Goal: Obtain resource: Obtain resource

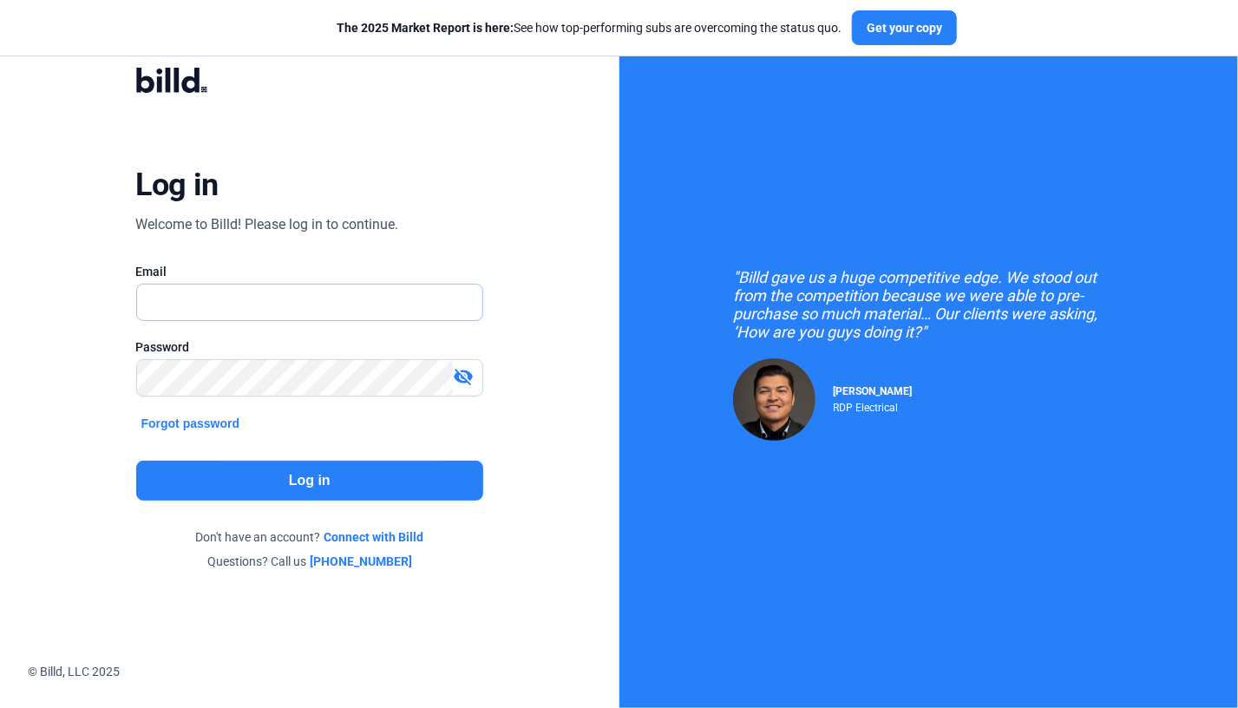
type input "[PERSON_NAME][EMAIL_ADDRESS][DOMAIN_NAME]"
click at [377, 476] on button "Log in" at bounding box center [310, 481] width 348 height 40
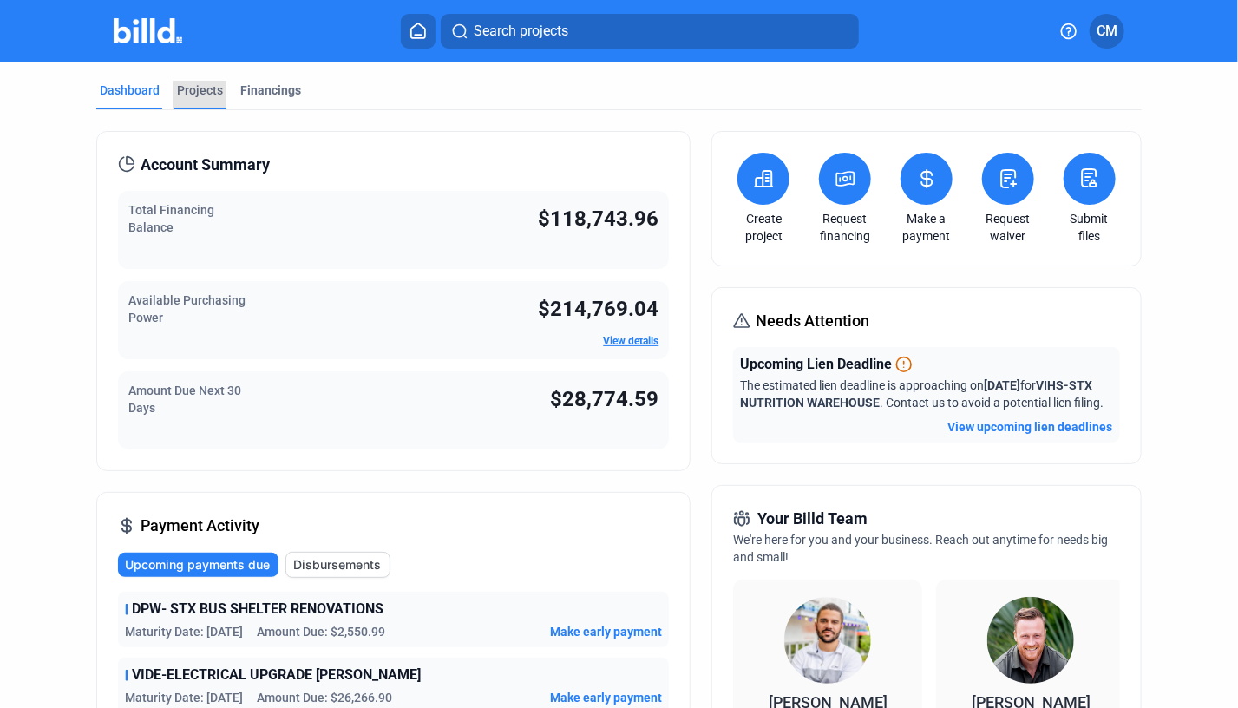
click at [194, 84] on div "Projects" at bounding box center [200, 90] width 46 height 17
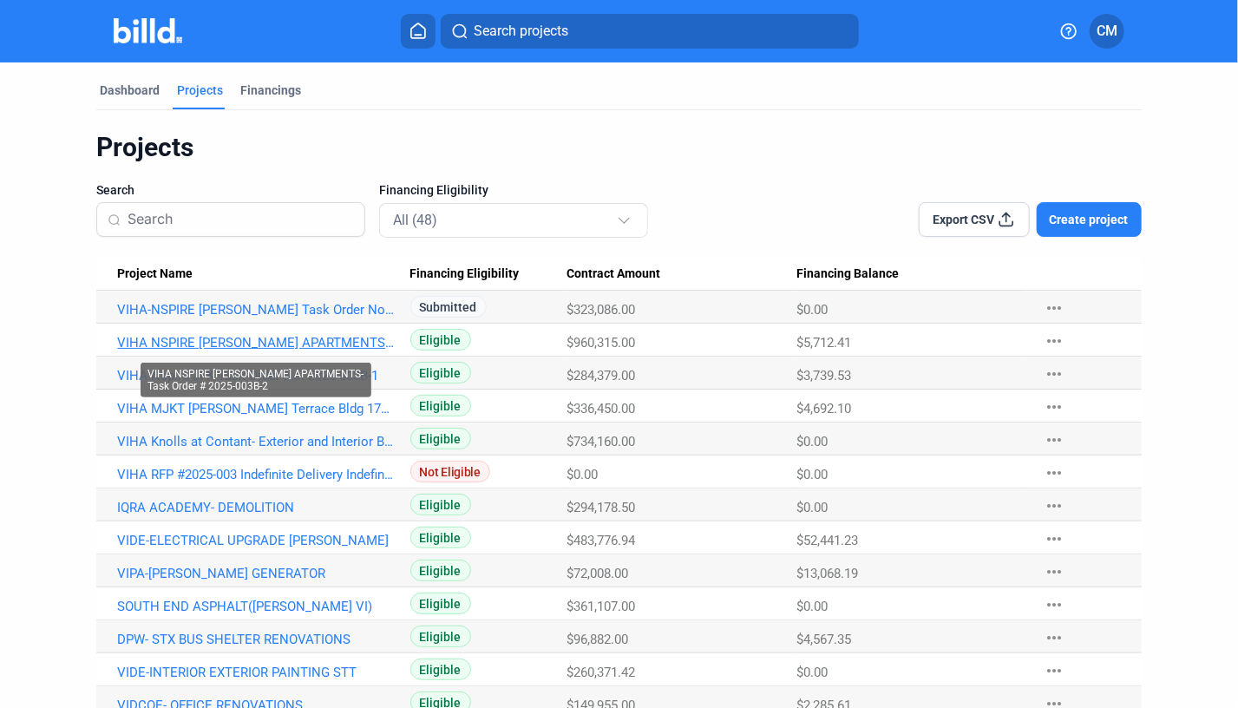
click at [236, 345] on link "VIHA NSPIRE [PERSON_NAME] APARTMENTS-Task Order # 2025-003B-2" at bounding box center [255, 343] width 277 height 16
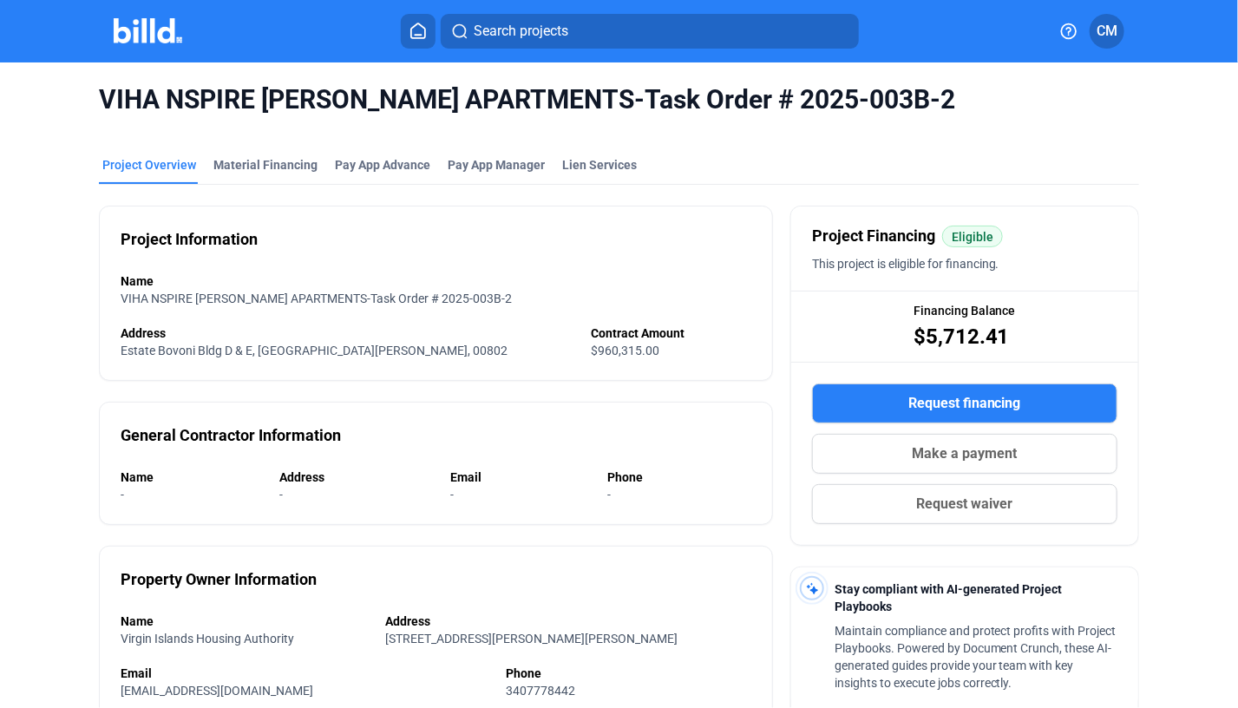
scroll to position [1, 0]
click at [259, 170] on div "Material Financing" at bounding box center [265, 163] width 104 height 17
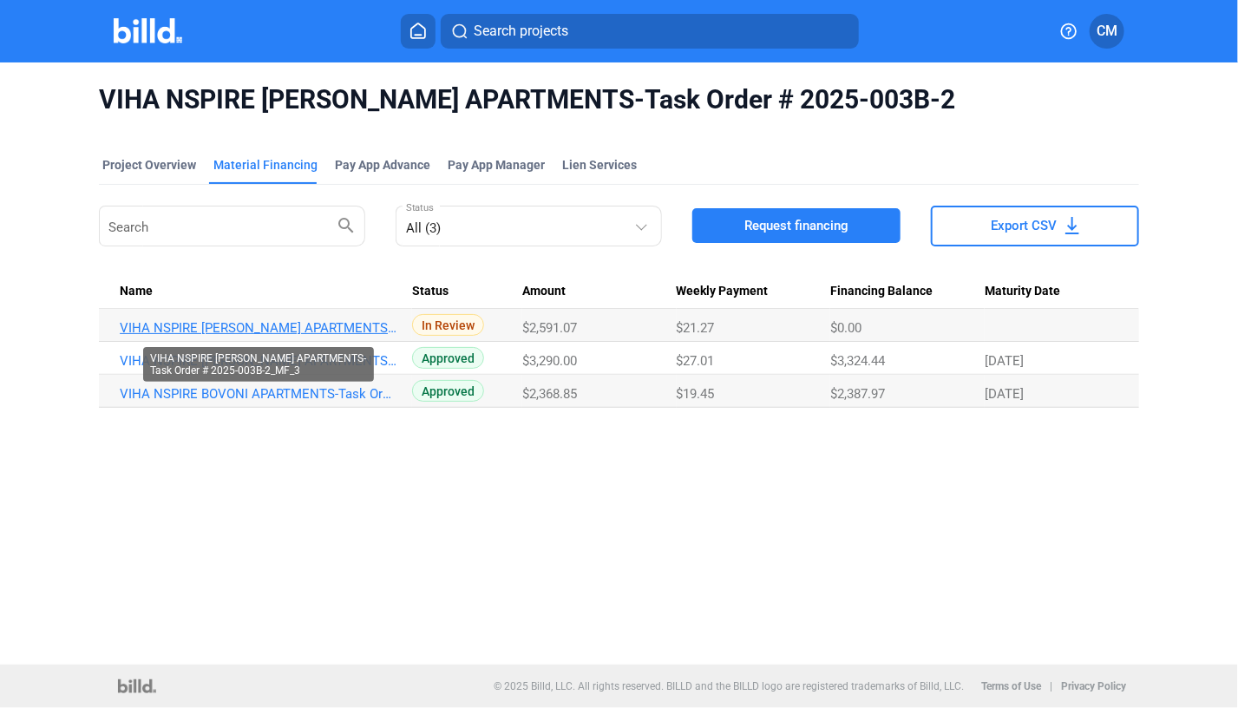
click at [293, 327] on link "VIHA NSPIRE [PERSON_NAME] APARTMENTS-Task Order # 2025-003B-2_MF_3" at bounding box center [258, 328] width 277 height 16
click at [293, 326] on link "VIHA NSPIRE [PERSON_NAME] APARTMENTS-Task Order # 2025-003B-2_MF_3" at bounding box center [258, 328] width 277 height 16
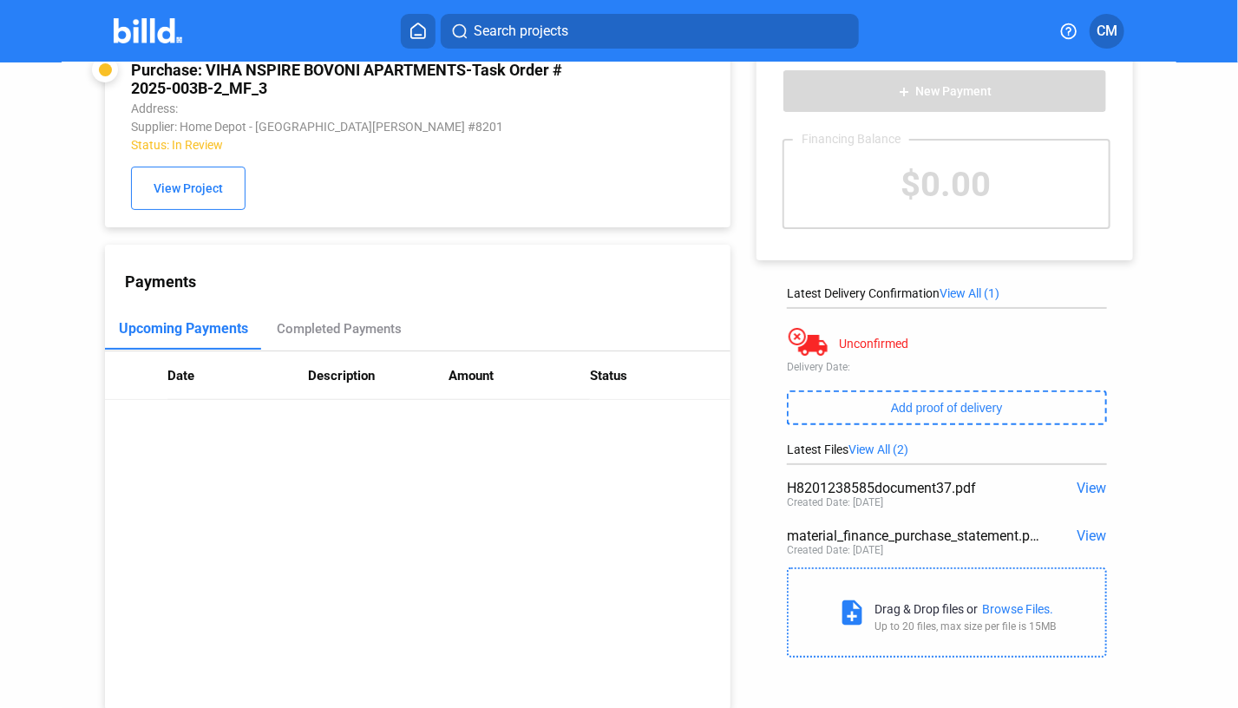
scroll to position [39, 0]
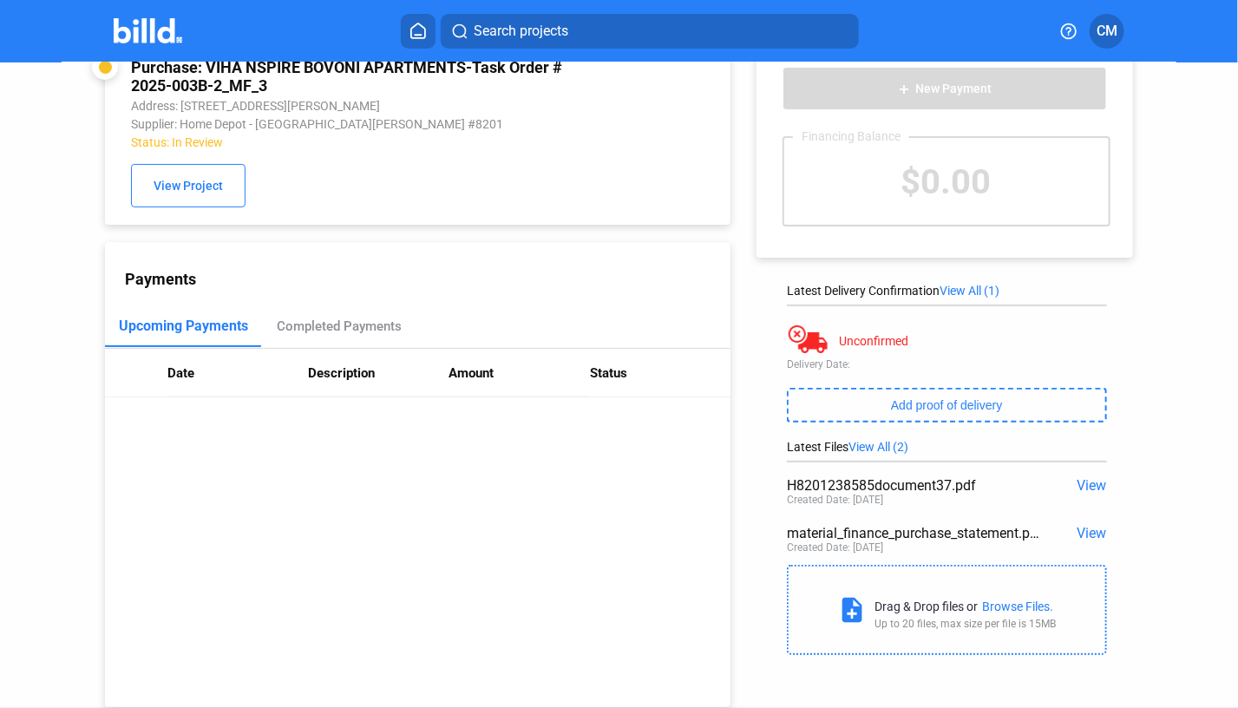
click at [1086, 489] on span "View" at bounding box center [1093, 485] width 30 height 16
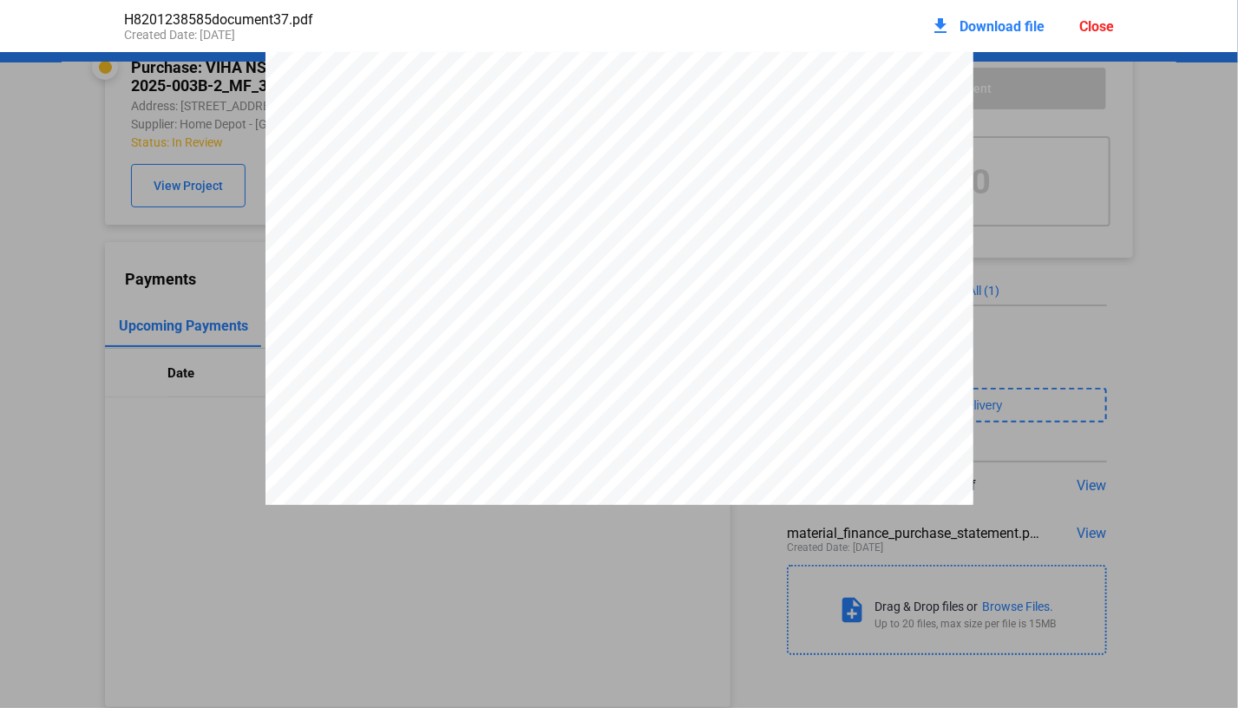
scroll to position [0, 0]
click at [1099, 30] on div "Close" at bounding box center [1097, 26] width 35 height 16
